Goal: Share content: Share content

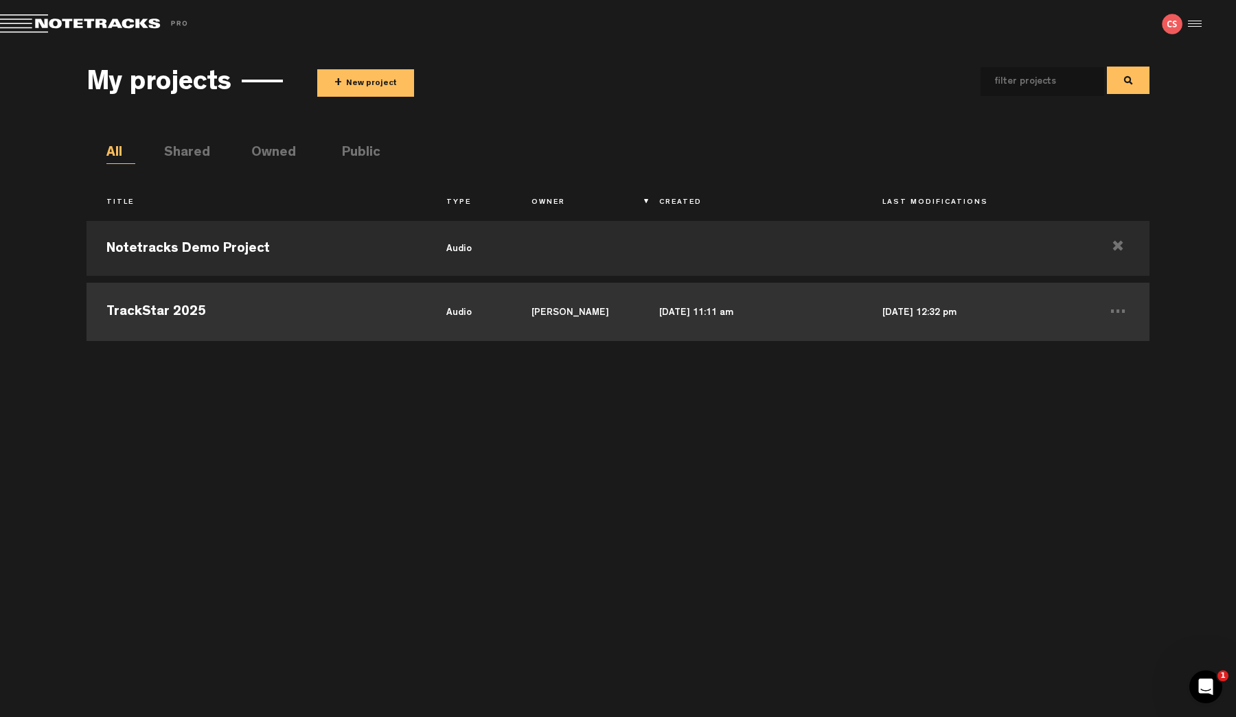
click at [163, 297] on td "TrackStar 2025" at bounding box center [256, 310] width 340 height 62
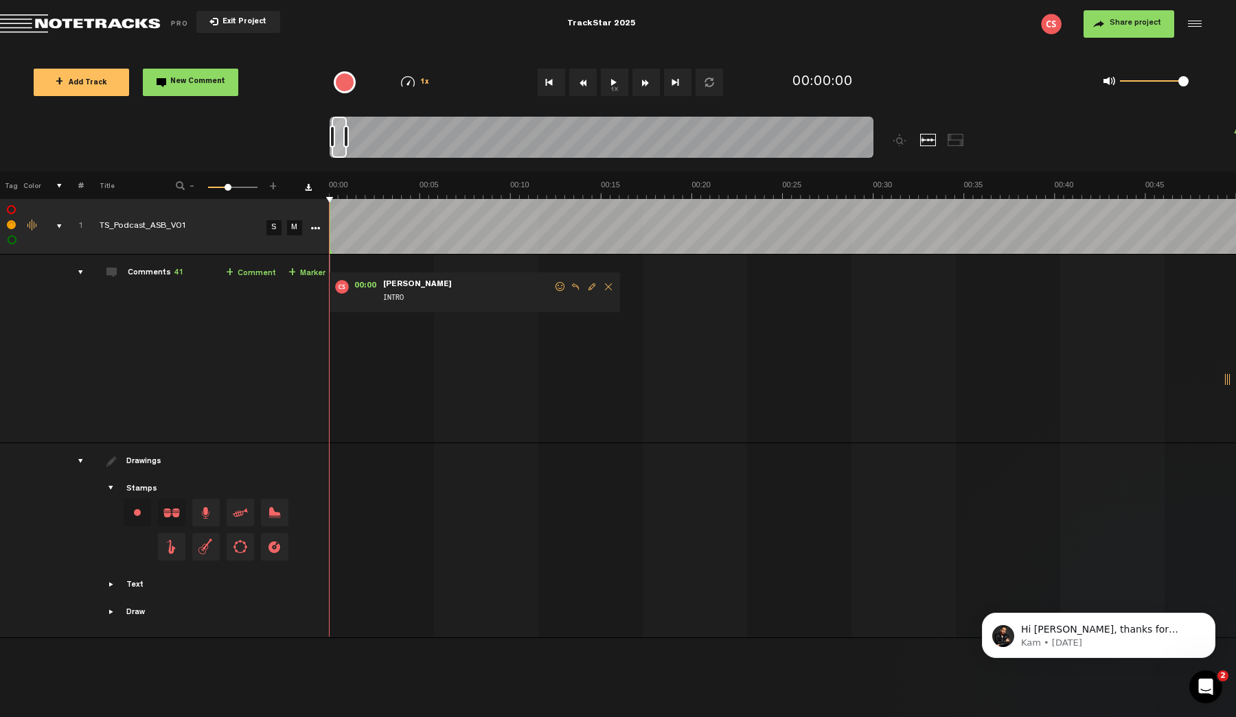
click at [1230, 382] on div at bounding box center [1236, 379] width 41 height 41
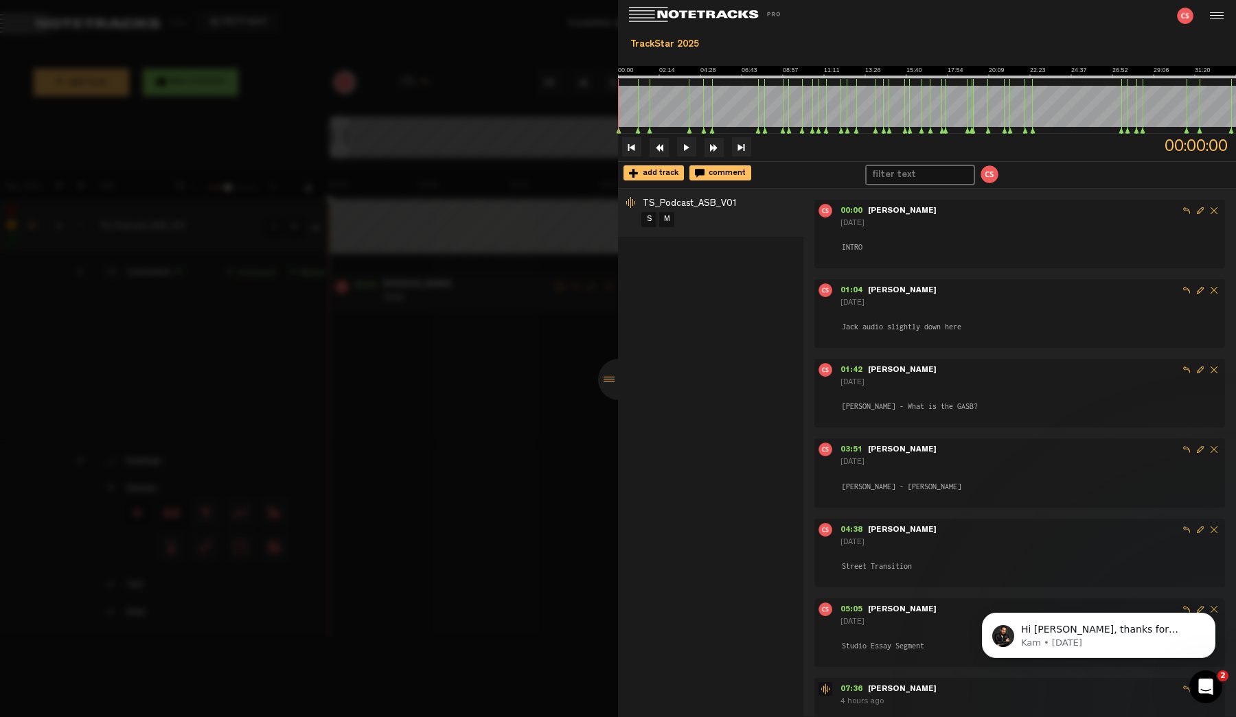
click at [897, 169] on input "text" at bounding box center [913, 175] width 94 height 18
click at [987, 174] on img "{{ collab.name_first }} {{ collab.name_last }}" at bounding box center [989, 174] width 21 height 21
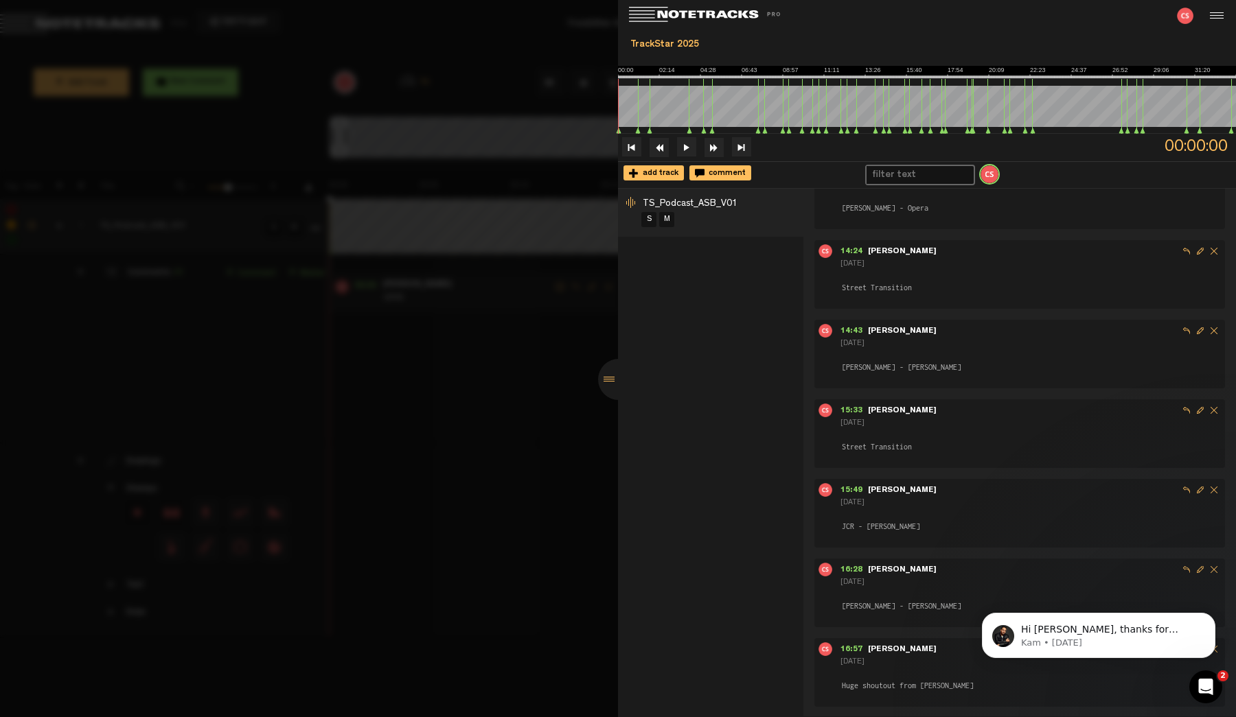
scroll to position [308, 0]
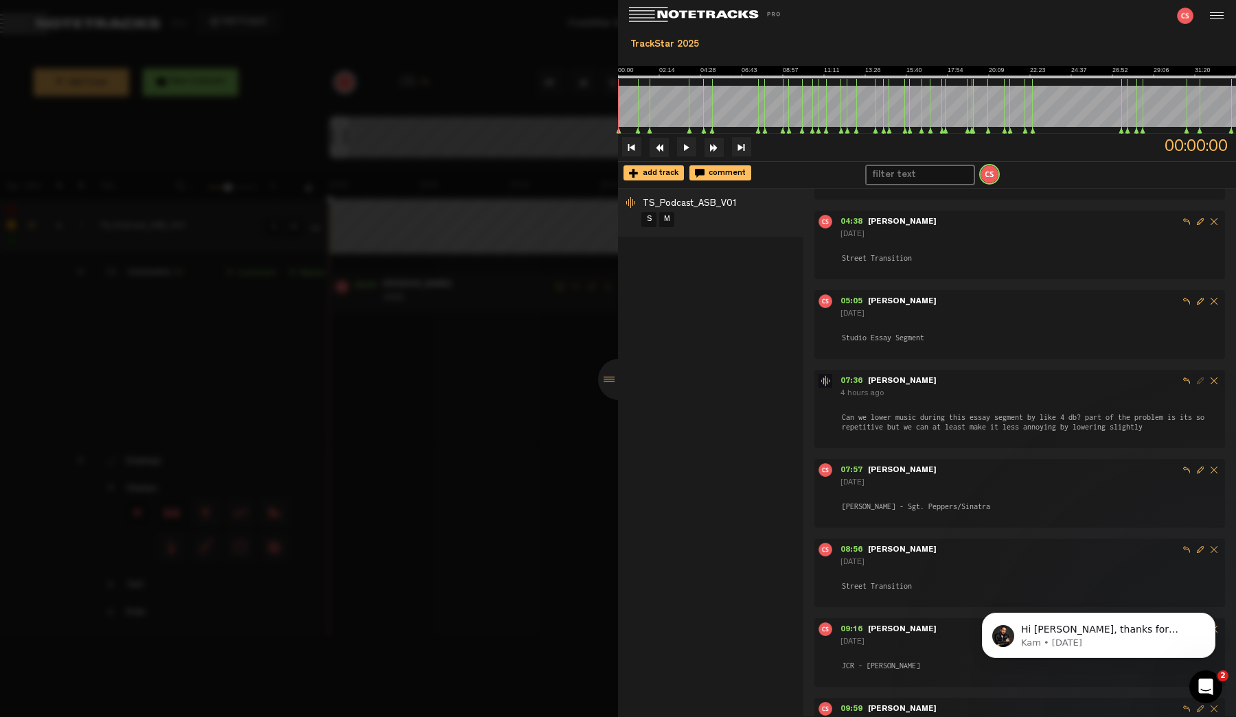
click at [888, 181] on input "text" at bounding box center [913, 175] width 94 height 18
type input "[PERSON_NAME]"
click at [983, 176] on img "{{ collab.name_first }} {{ collab.name_last }}" at bounding box center [989, 174] width 21 height 21
click at [1017, 183] on nt-basic-comment-controls "add track comment [PERSON_NAME]" at bounding box center [927, 174] width 618 height 27
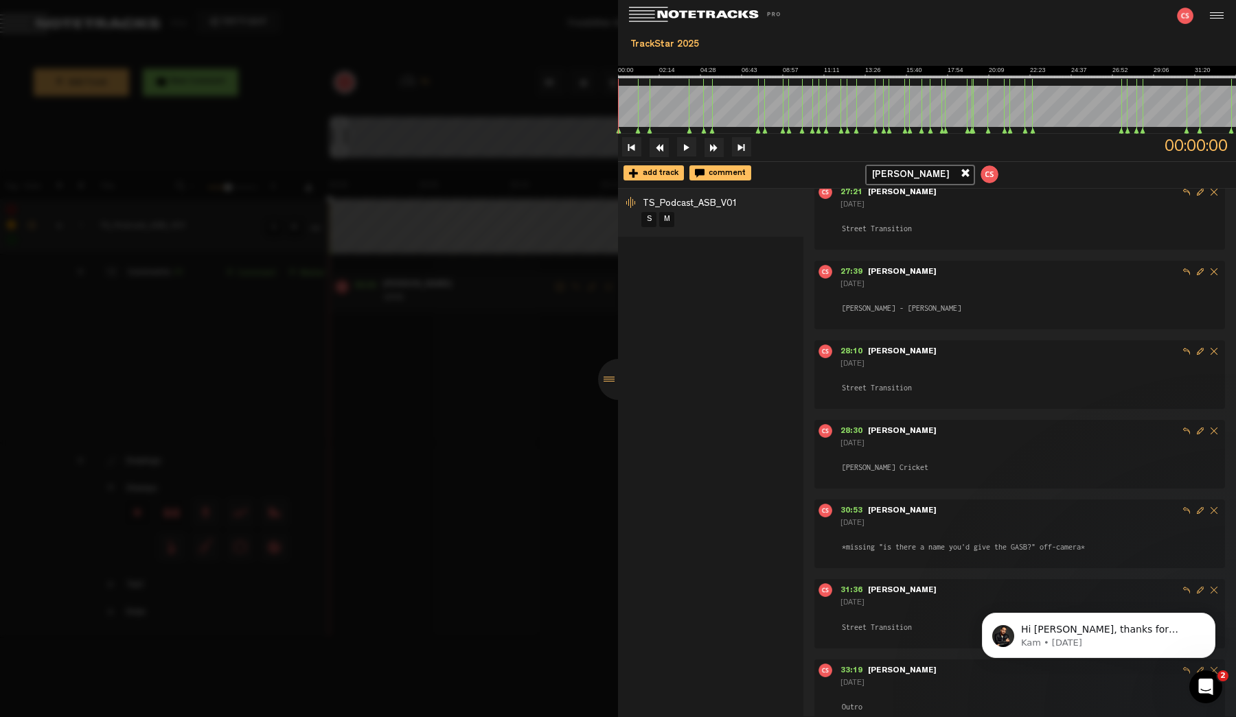
scroll to position [2768, 0]
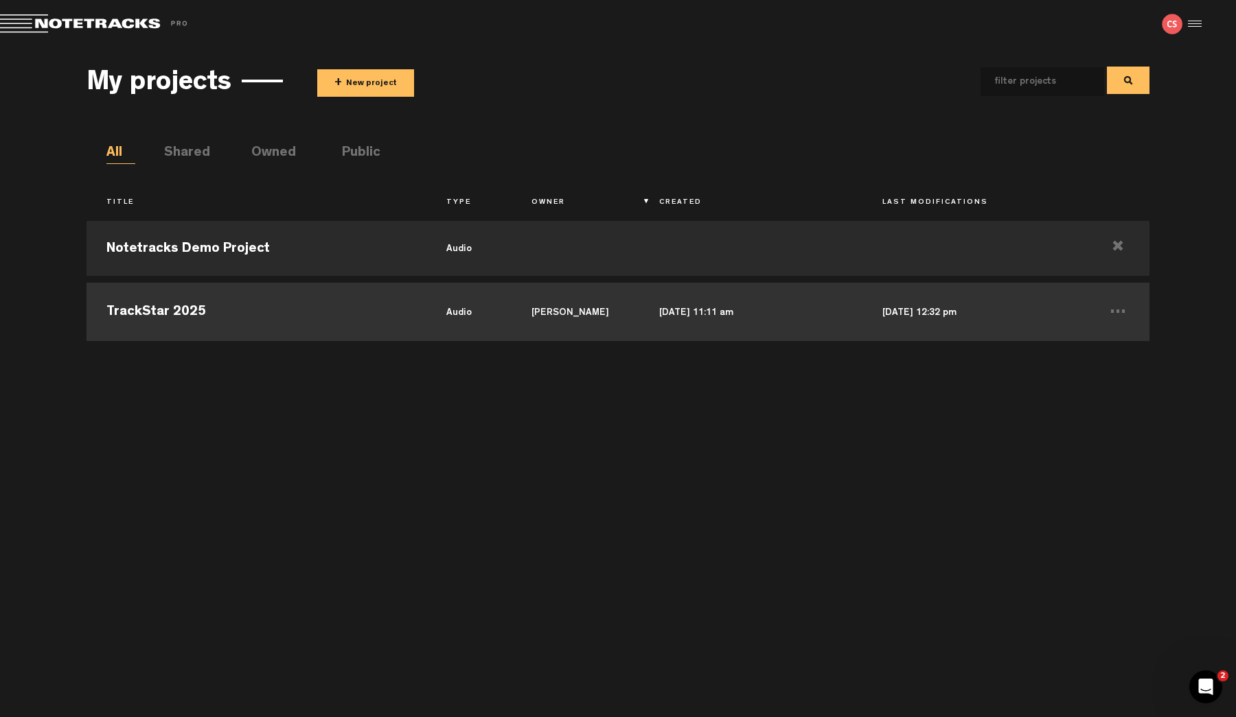
click at [207, 294] on td "TrackStar 2025" at bounding box center [256, 310] width 340 height 62
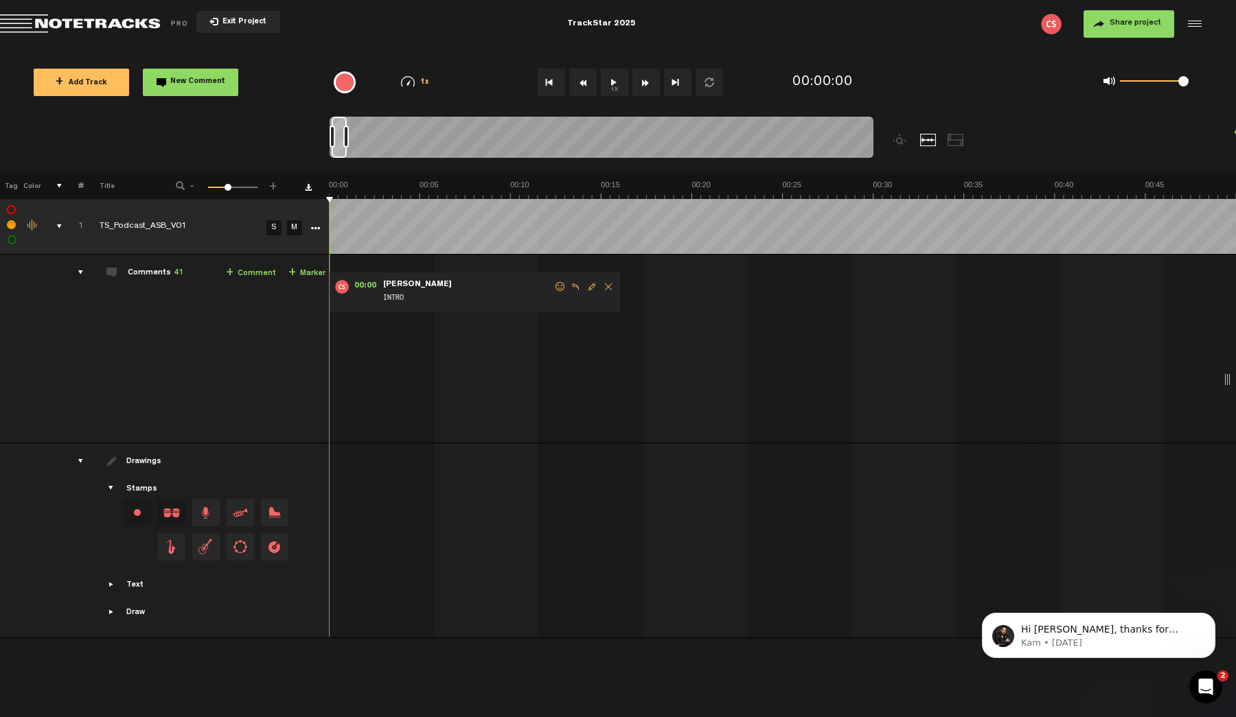
click at [57, 222] on div "comments, stamps & drawings" at bounding box center [53, 227] width 21 height 14
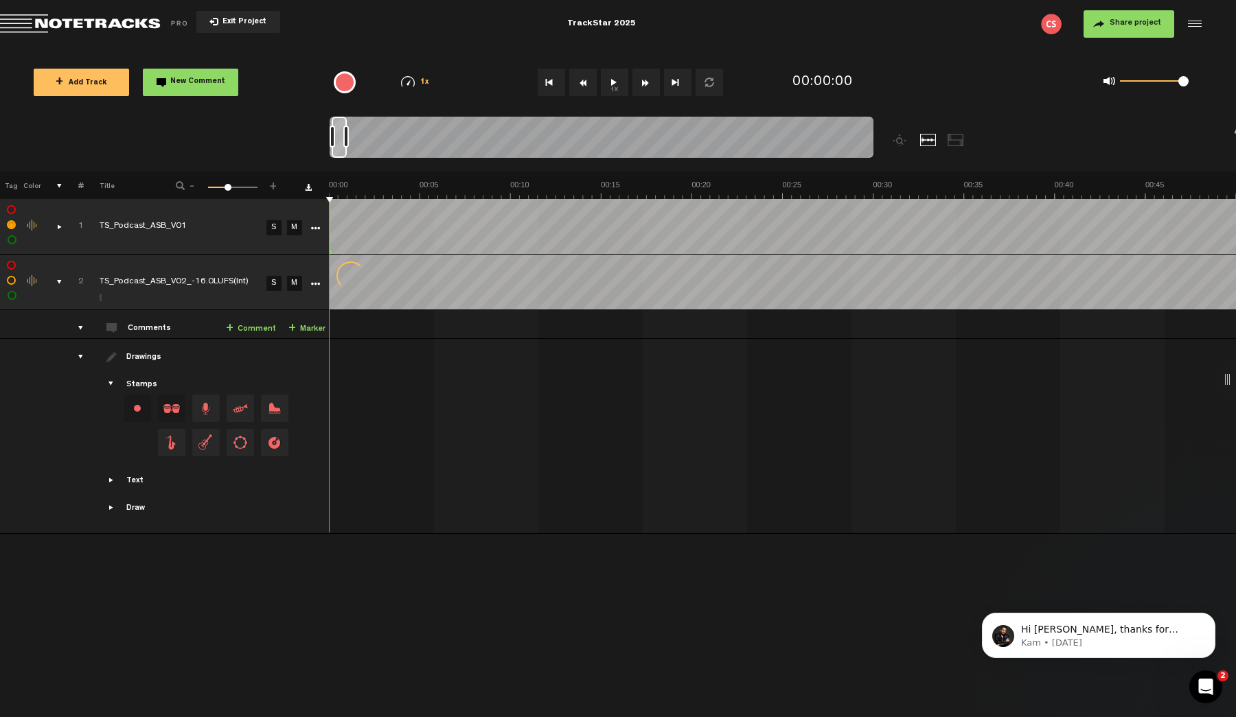
click at [647, 319] on h3 "Add new track" at bounding box center [617, 302] width 577 height 34
click at [294, 227] on link "M" at bounding box center [294, 227] width 15 height 15
click at [295, 231] on link "M" at bounding box center [294, 227] width 15 height 15
click at [271, 227] on link "S" at bounding box center [273, 227] width 15 height 15
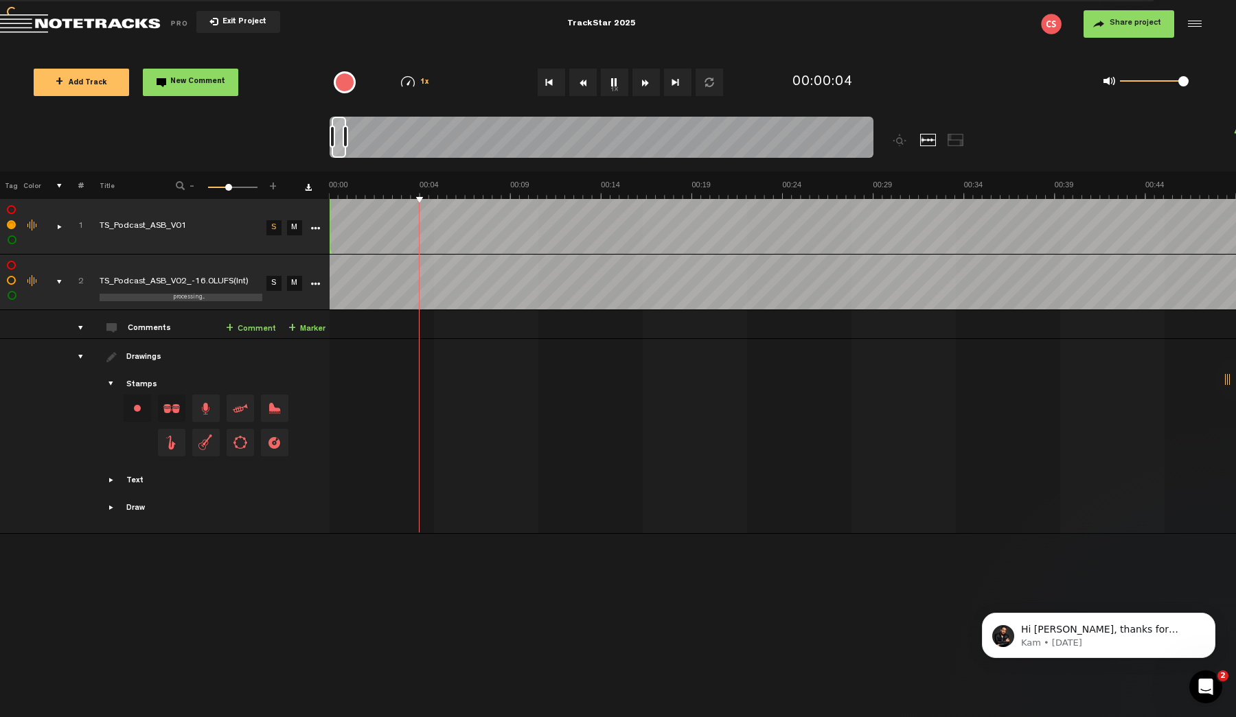
click at [271, 227] on link "S" at bounding box center [273, 227] width 15 height 15
click at [294, 227] on link "M" at bounding box center [294, 227] width 15 height 15
click at [314, 232] on td at bounding box center [313, 227] width 21 height 56
click at [313, 227] on icon "More" at bounding box center [315, 229] width 10 height 10
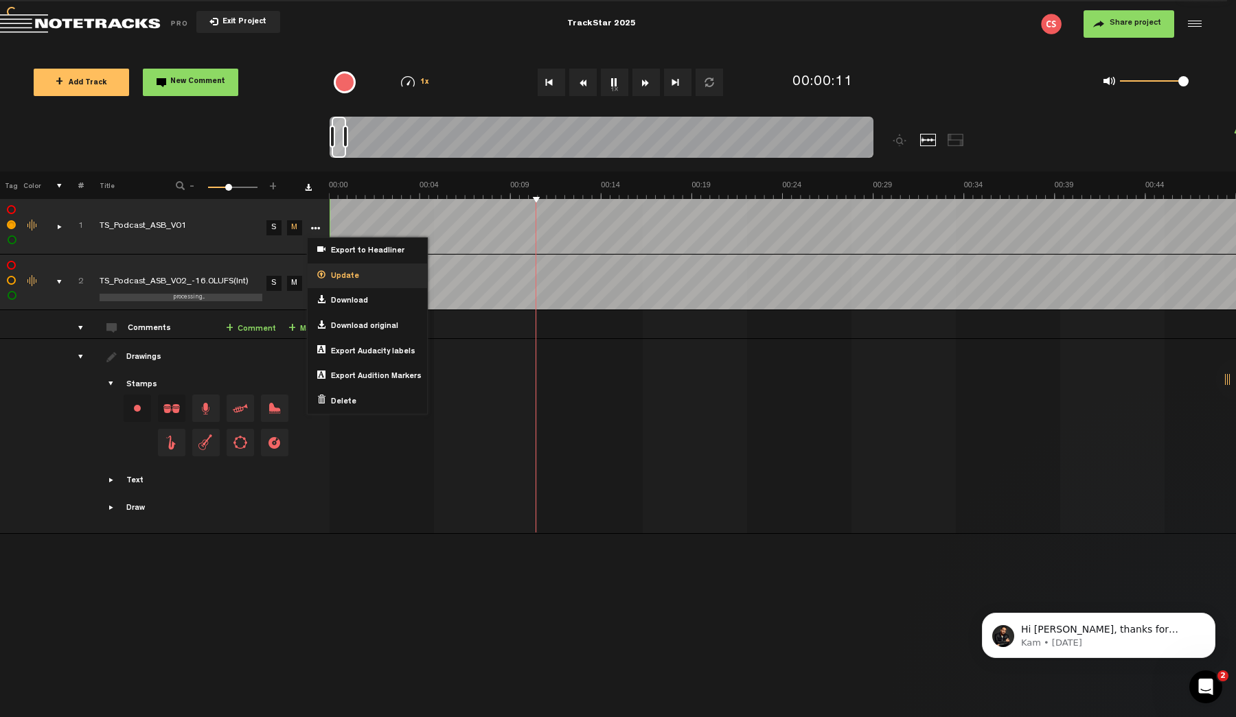
click at [345, 279] on span "Update" at bounding box center [342, 277] width 34 height 12
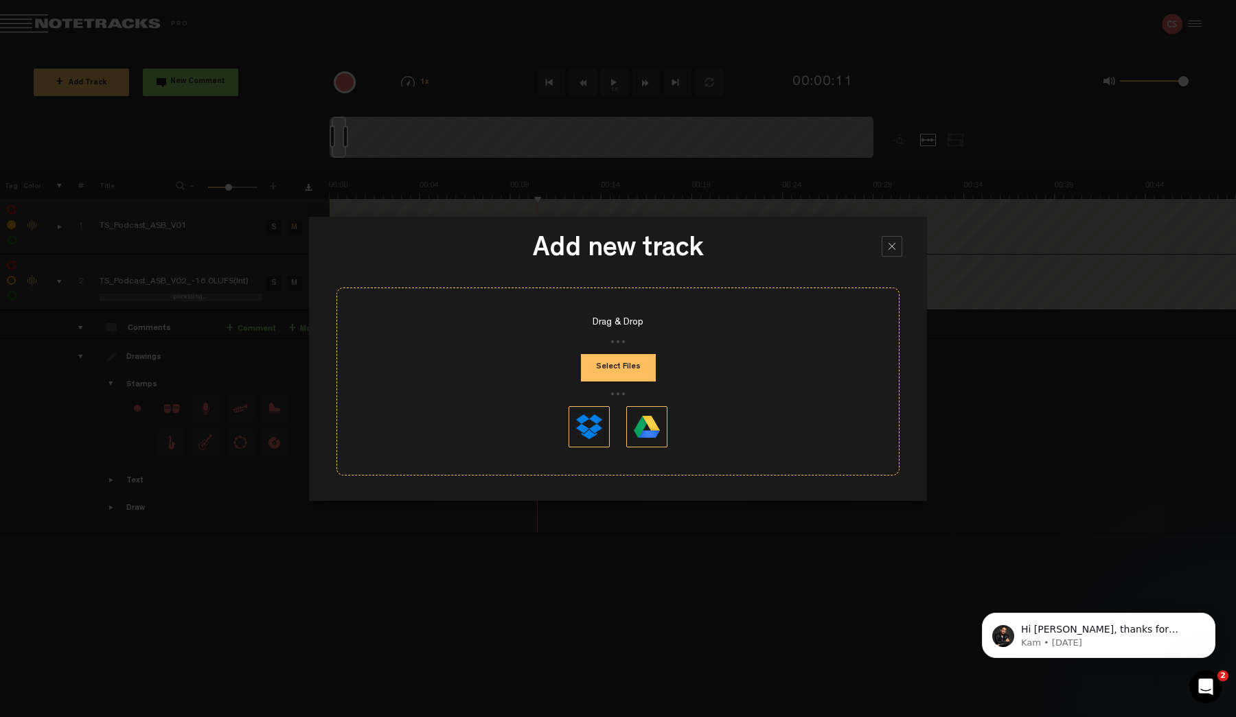
click at [888, 250] on div at bounding box center [891, 246] width 21 height 21
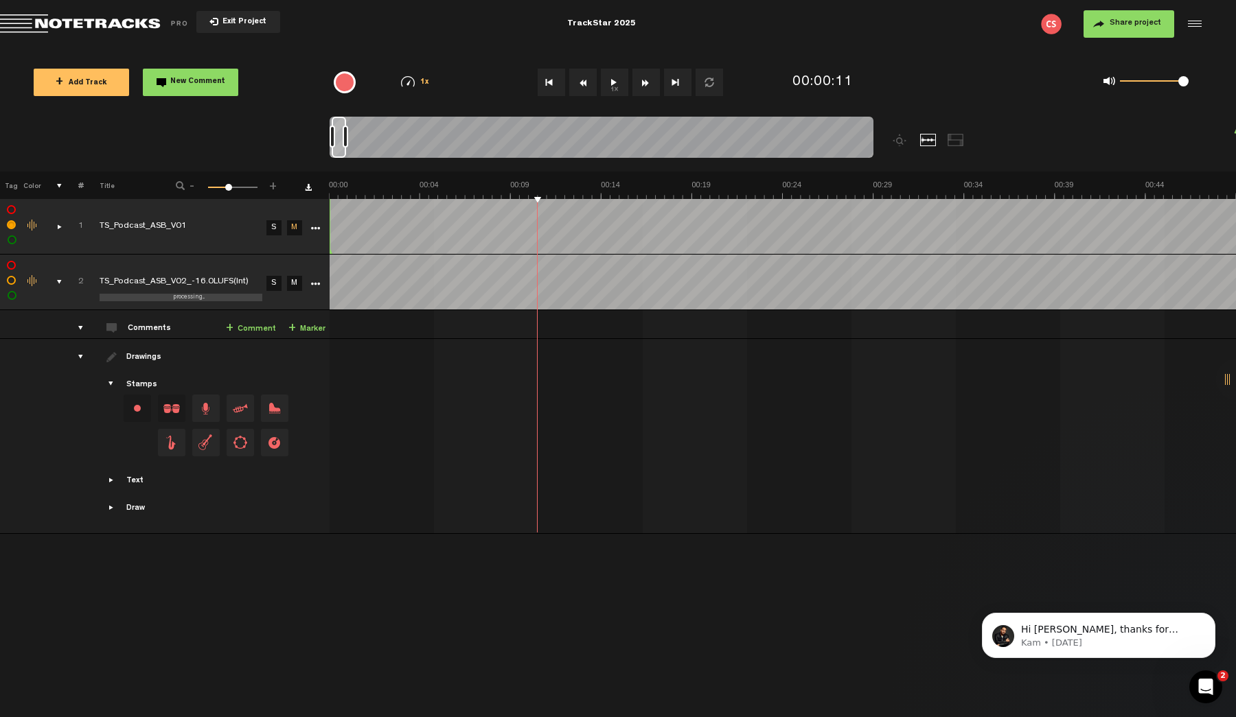
click at [312, 284] on icon "More" at bounding box center [315, 284] width 10 height 10
click at [354, 447] on div "Delete" at bounding box center [367, 456] width 119 height 25
click at [354, 450] on div "Delete" at bounding box center [367, 456] width 119 height 25
click at [350, 455] on span "Delete" at bounding box center [340, 458] width 31 height 12
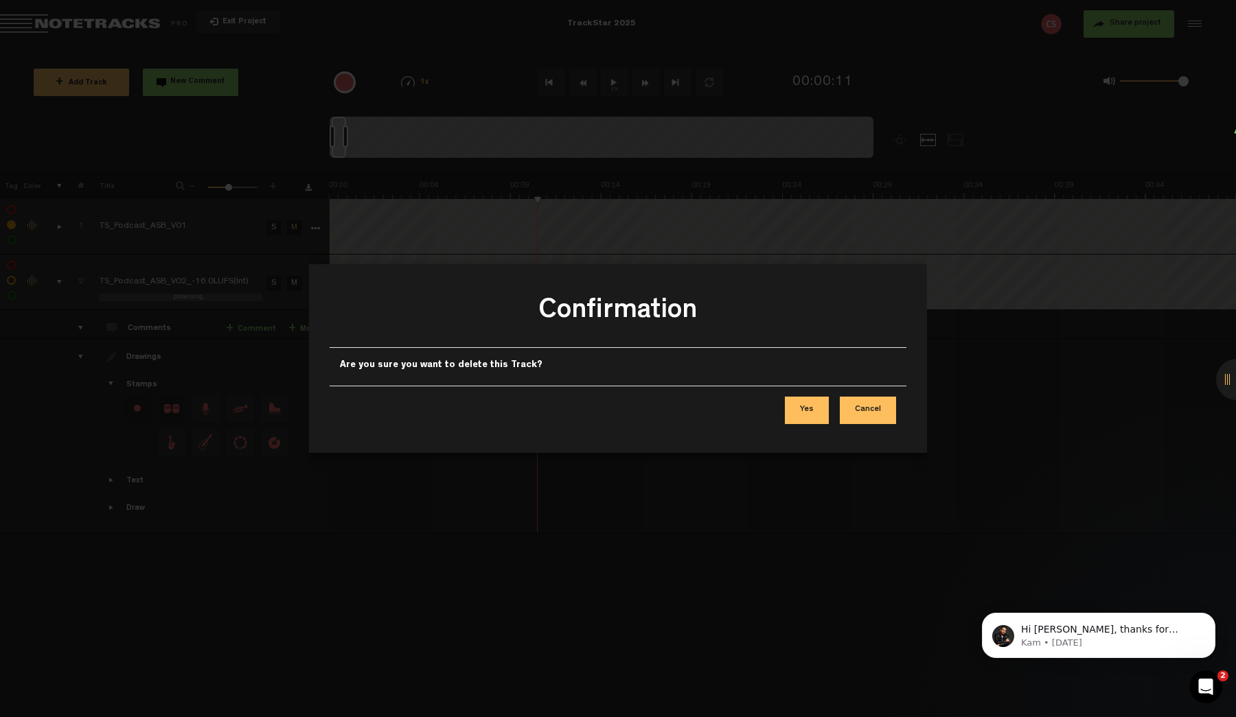
click at [833, 410] on div "Yes Cancel" at bounding box center [617, 410] width 577 height 49
click at [795, 408] on button "Yes" at bounding box center [807, 410] width 44 height 27
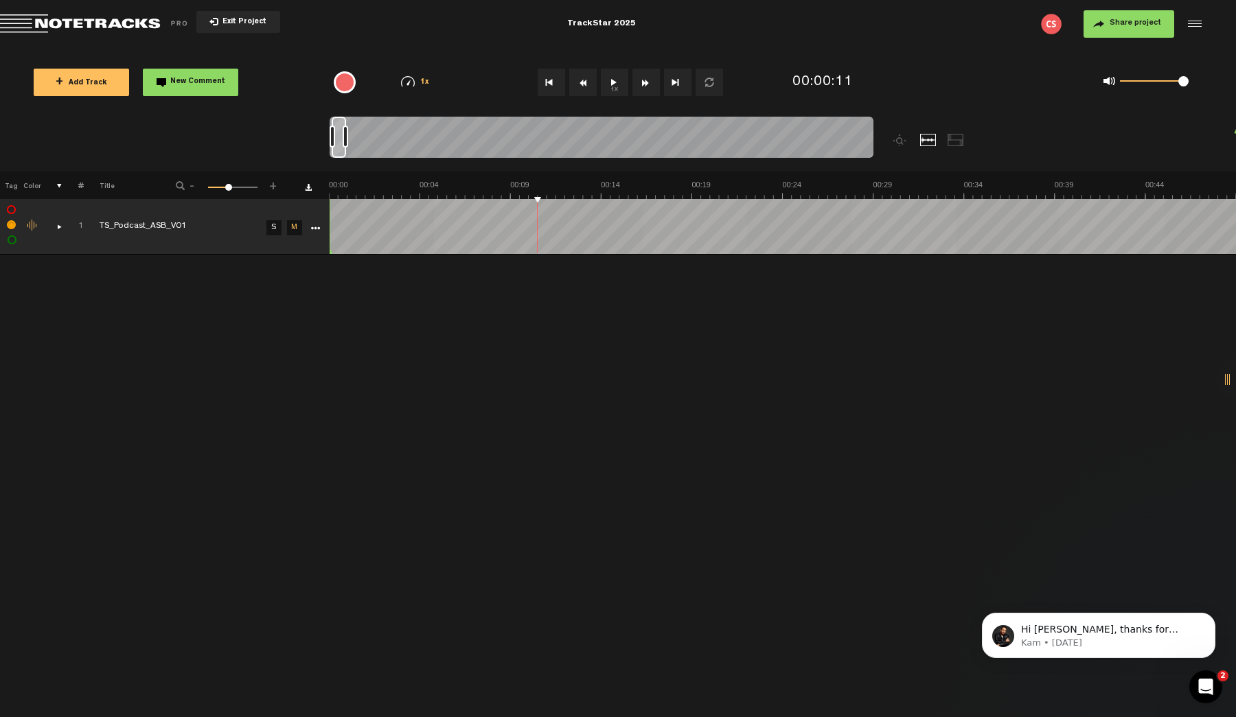
click at [316, 228] on icon "More" at bounding box center [315, 229] width 10 height 10
click at [123, 234] on td "TS_Podcast_ASB_V01" at bounding box center [173, 227] width 178 height 56
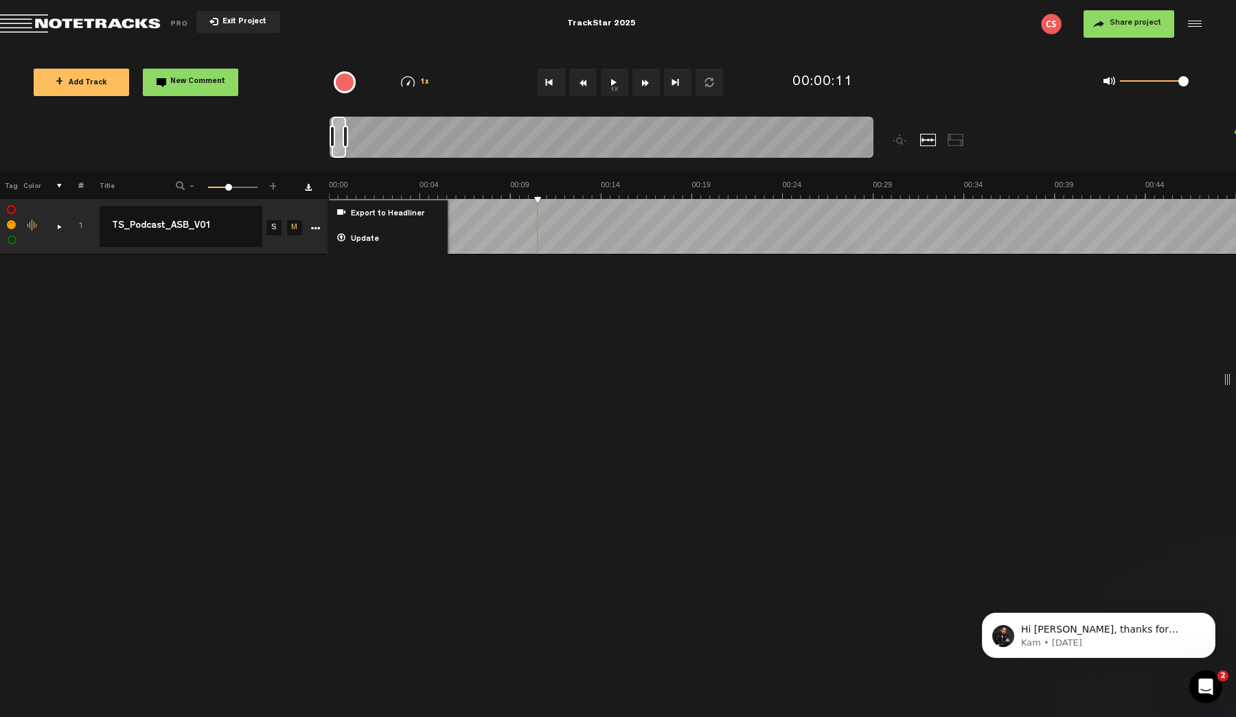
click at [58, 224] on tr "1 TS_Podcast_ASB_V01 TS_Podcast_ASB_V01 S M Export to Headliner Update Download…" at bounding box center [618, 227] width 1236 height 56
click at [58, 225] on div "comments, stamps & drawings" at bounding box center [53, 227] width 21 height 14
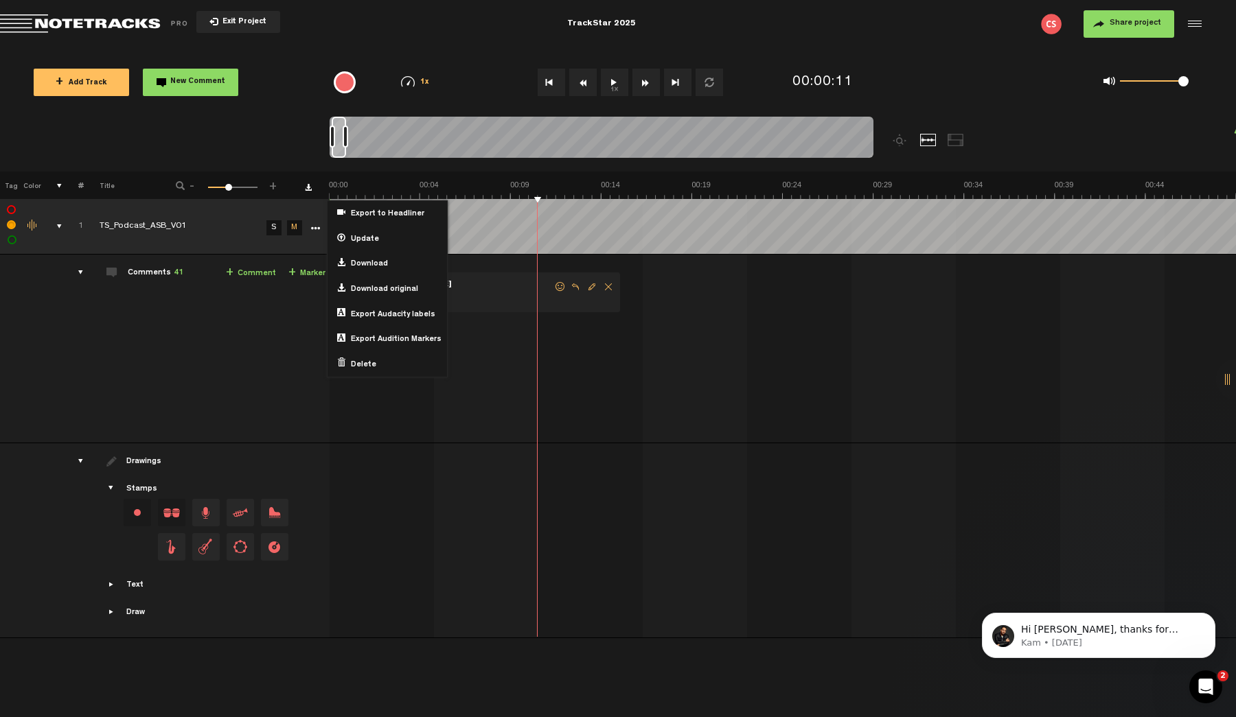
click at [59, 229] on div "comments, stamps & drawings" at bounding box center [53, 227] width 21 height 14
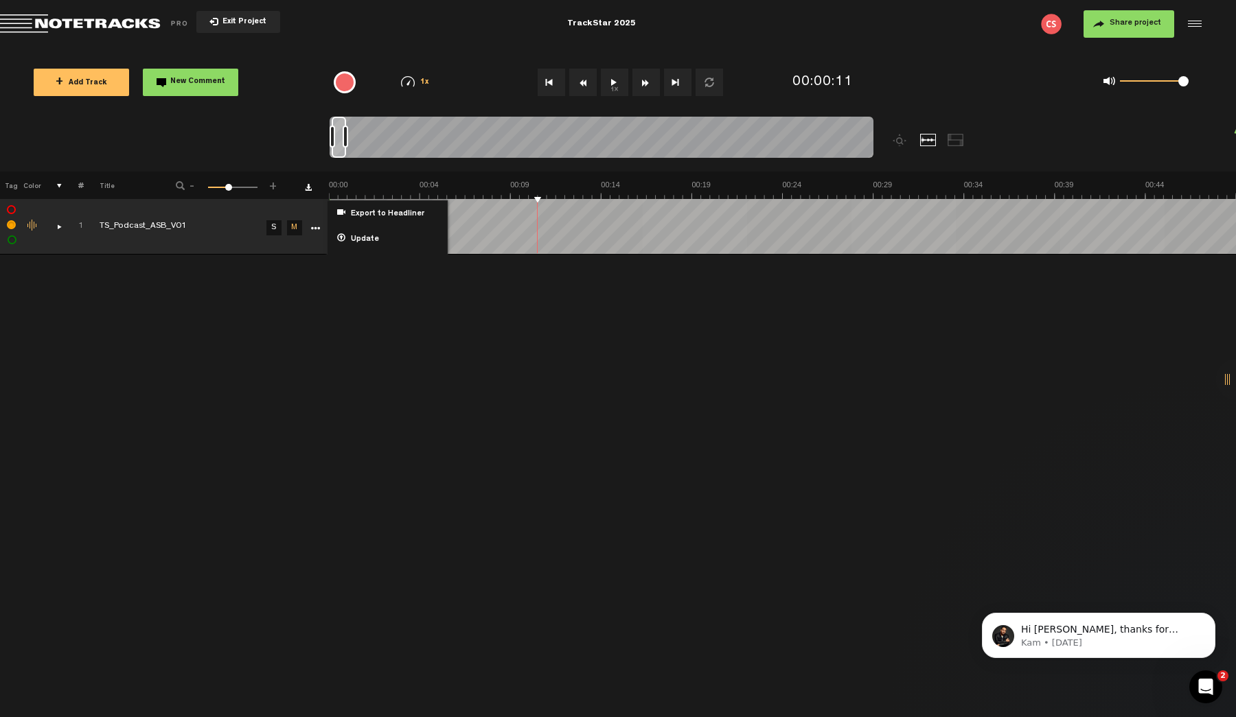
click at [58, 229] on div "comments, stamps & drawings" at bounding box center [53, 227] width 21 height 14
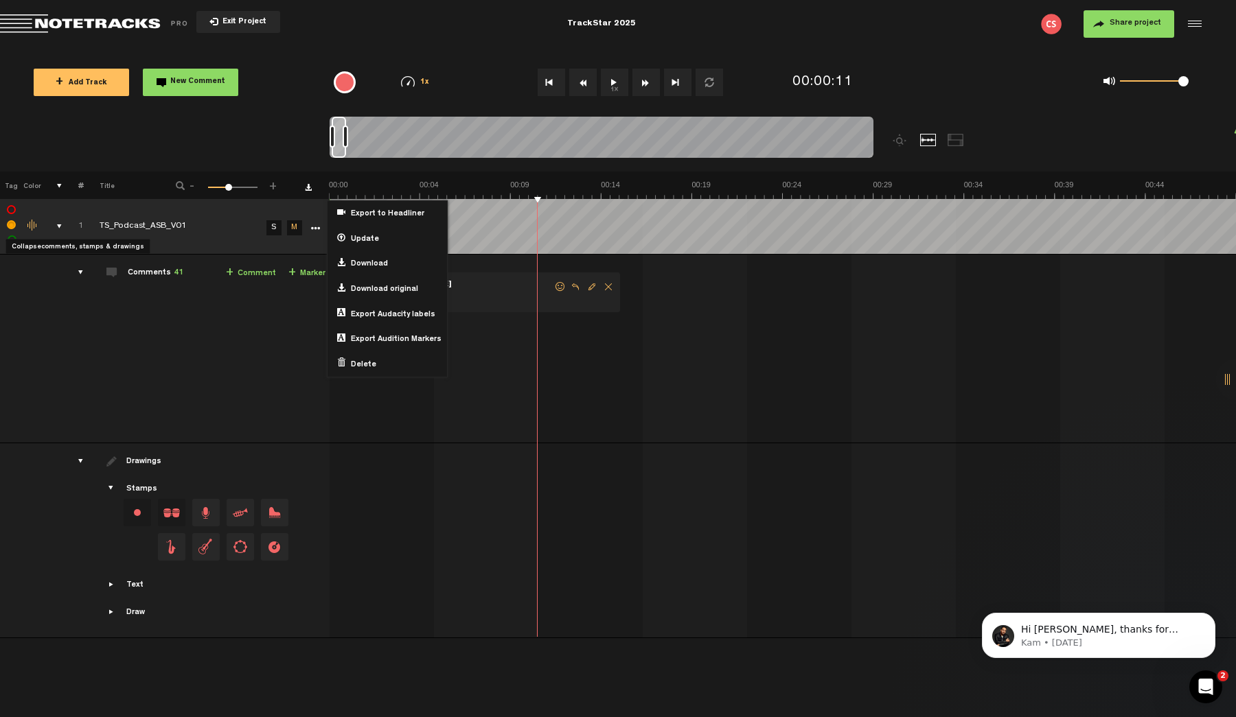
click at [58, 229] on div "comments, stamps & drawings" at bounding box center [53, 227] width 21 height 14
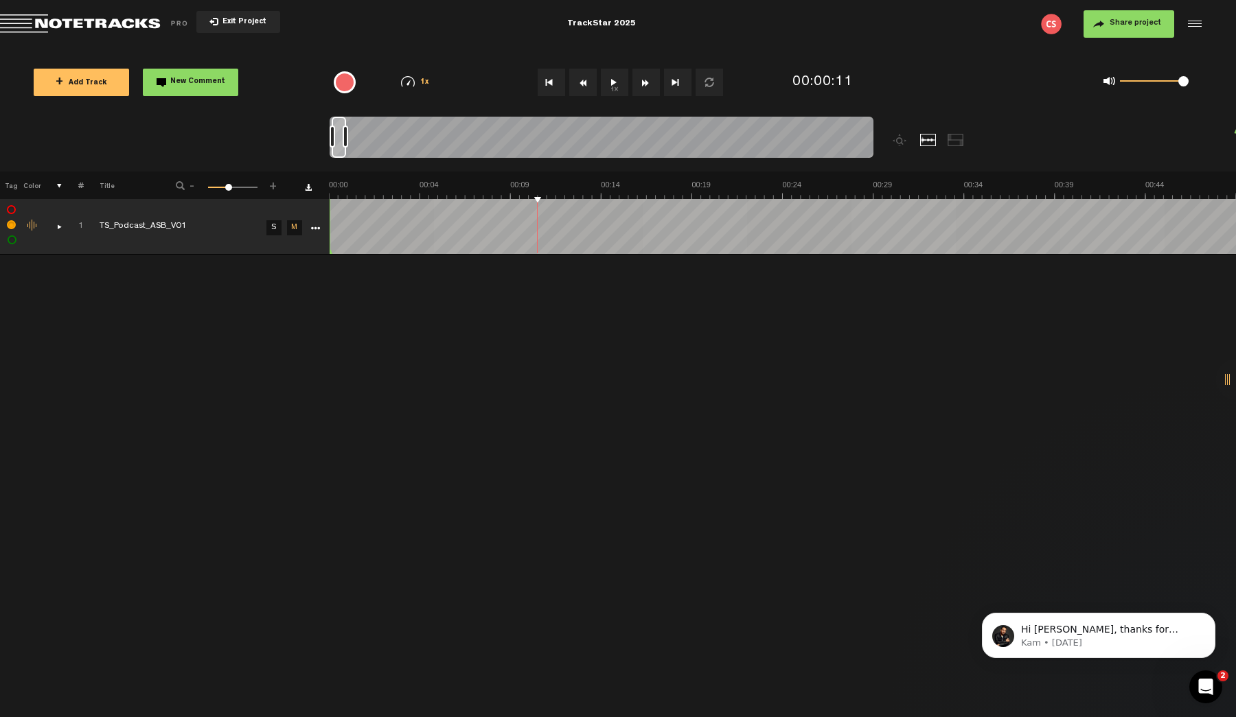
click at [308, 224] on td at bounding box center [313, 227] width 21 height 56
click at [315, 229] on icon "More" at bounding box center [315, 229] width 10 height 10
click at [370, 238] on span "Update" at bounding box center [362, 240] width 34 height 12
click at [60, 229] on div "comments, stamps & drawings" at bounding box center [53, 227] width 21 height 14
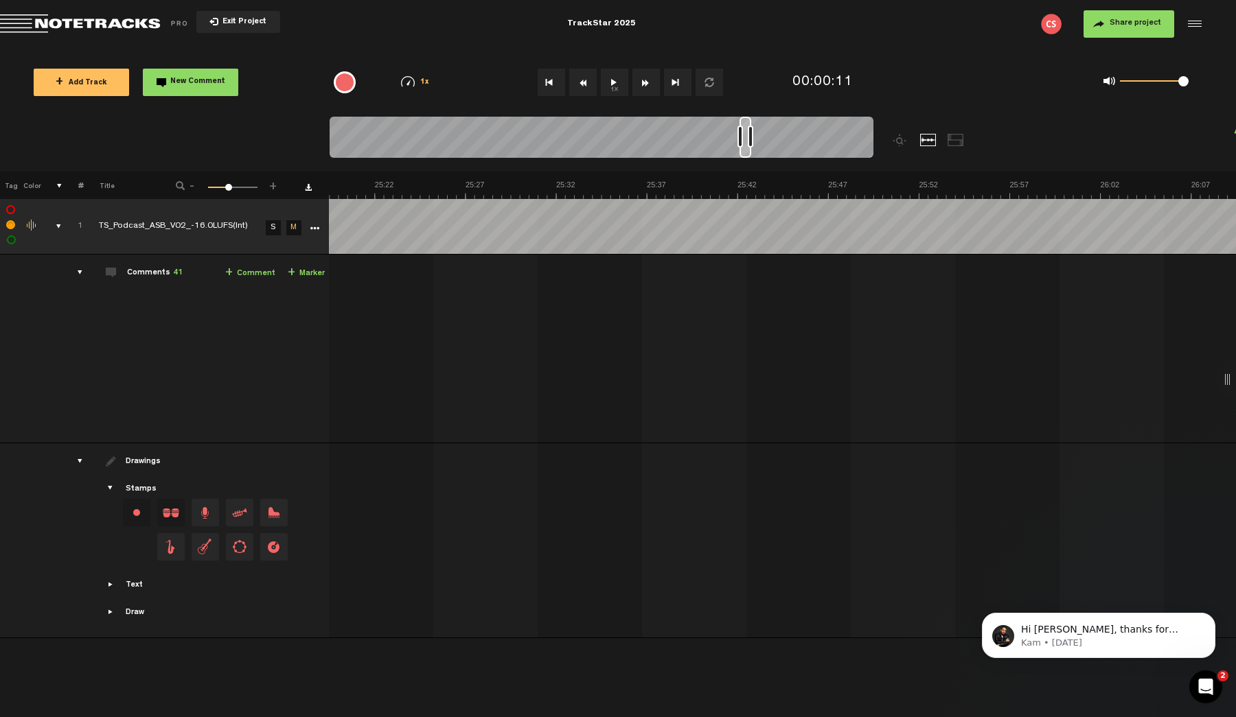
scroll to position [0, 36334]
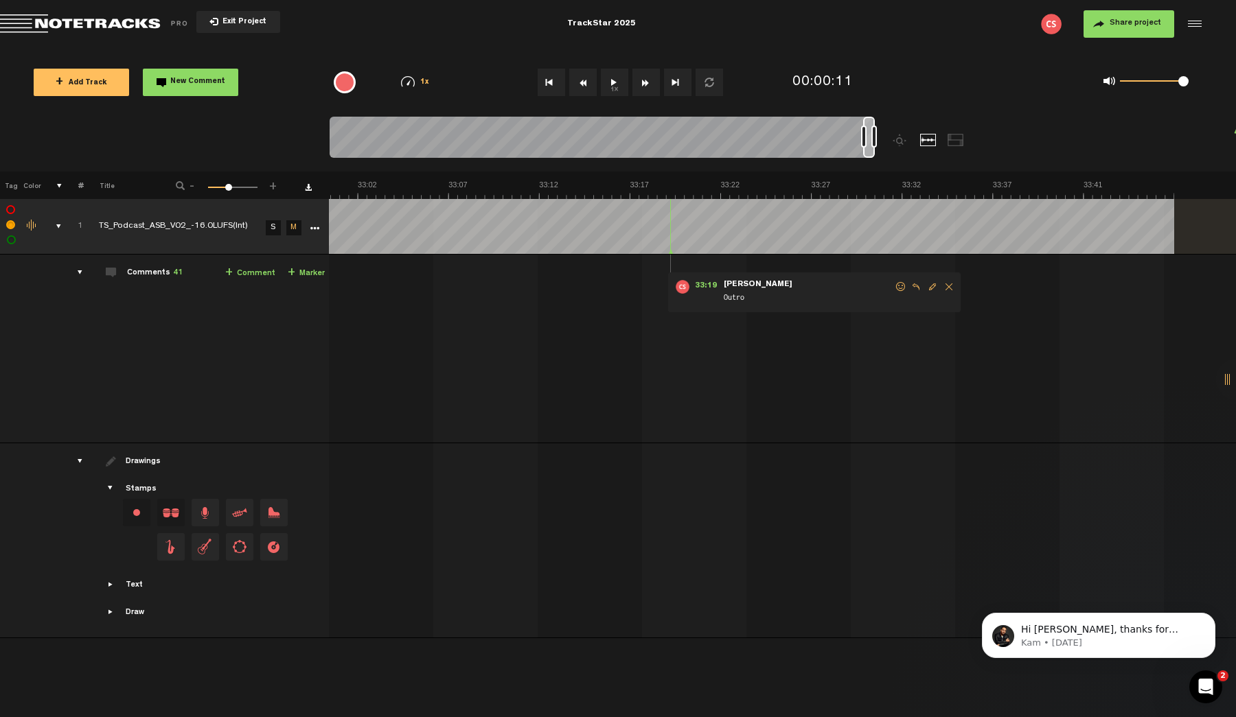
drag, startPoint x: 490, startPoint y: 150, endPoint x: 879, endPoint y: 142, distance: 388.6
click at [879, 142] on div at bounding box center [669, 144] width 680 height 55
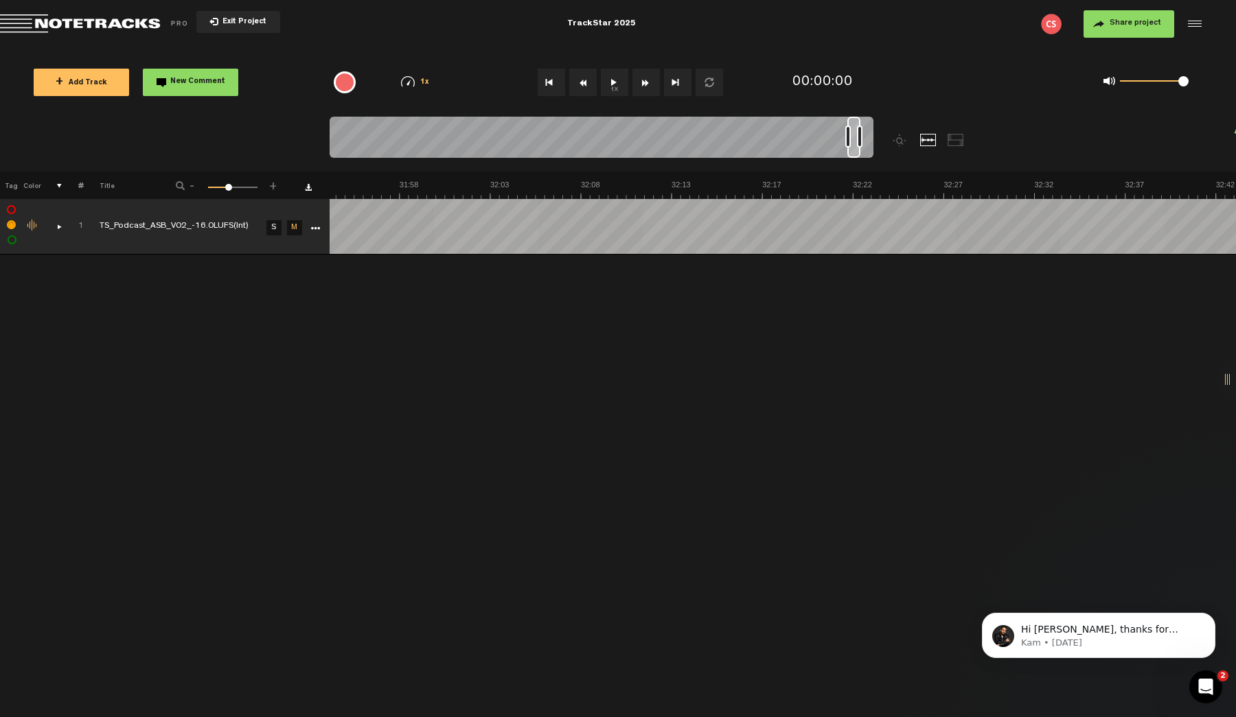
scroll to position [0, 36240]
drag, startPoint x: 336, startPoint y: 134, endPoint x: 878, endPoint y: 132, distance: 542.3
click at [878, 132] on div at bounding box center [669, 144] width 680 height 55
click at [1160, 19] on button "Share project" at bounding box center [1128, 23] width 91 height 27
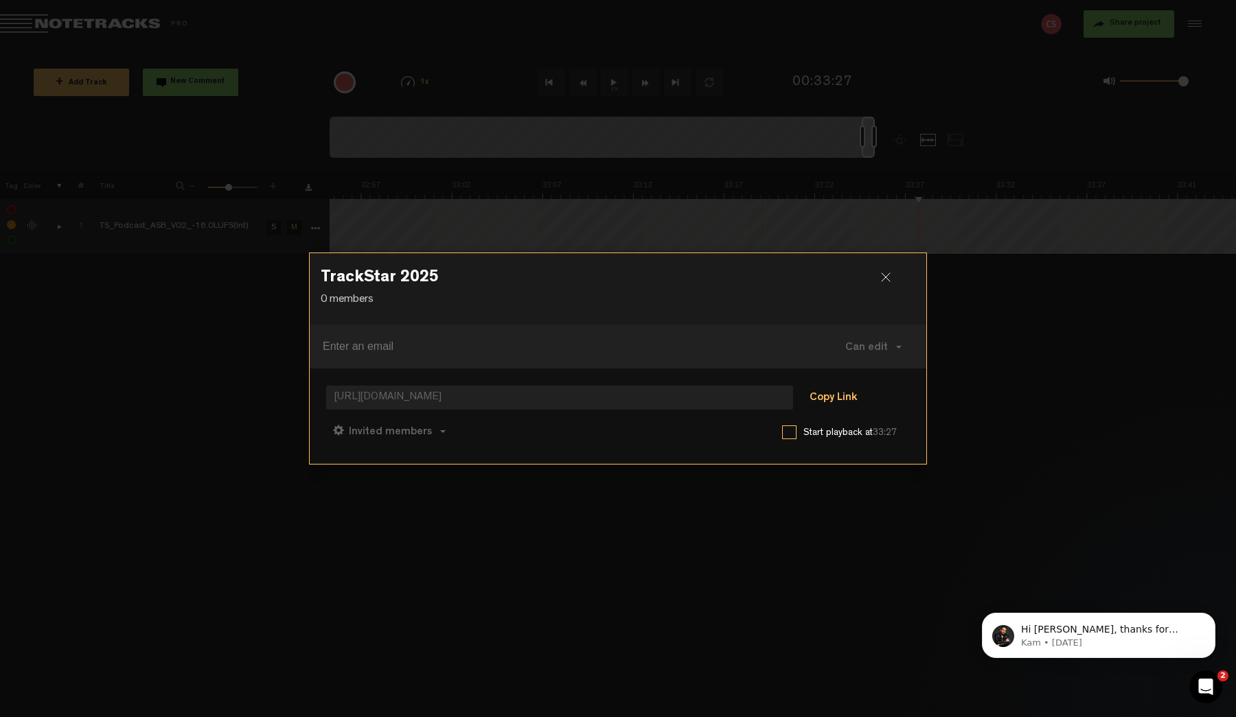
click at [832, 395] on button "Copy Link" at bounding box center [833, 398] width 75 height 27
click at [842, 393] on button "Copy Link" at bounding box center [833, 398] width 75 height 27
